Goal: Information Seeking & Learning: Learn about a topic

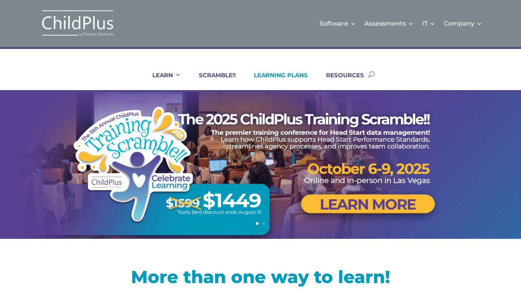
click at [271, 76] on link "LEARNING PLANS" at bounding box center [276, 80] width 64 height 19
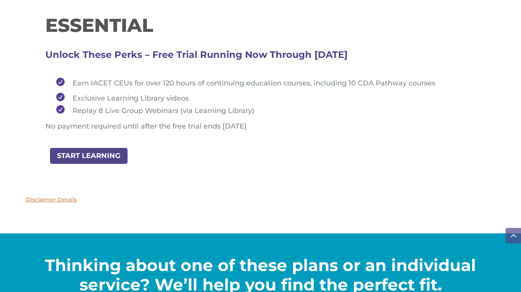
scroll to position [934, 0]
